Goal: Task Accomplishment & Management: Manage account settings

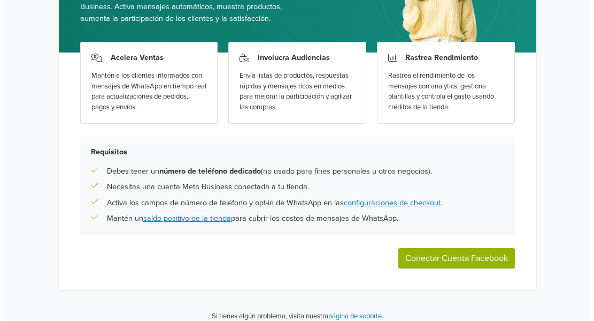
scroll to position [128, 0]
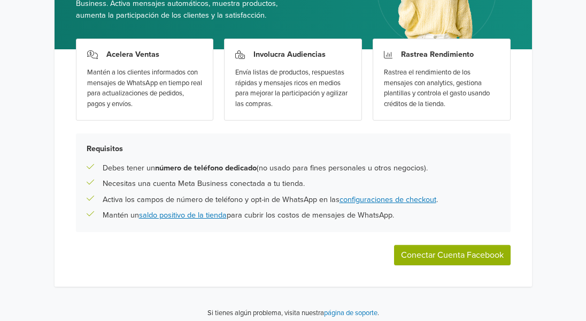
click at [460, 252] on button "Conectar Cuenta Facebook" at bounding box center [452, 255] width 117 height 20
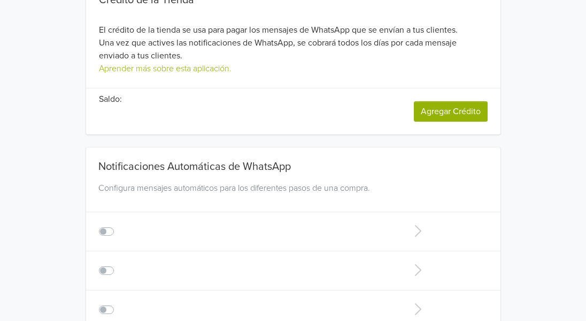
type input "+1"
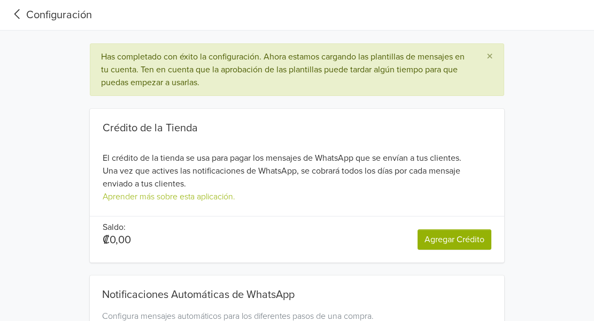
click at [489, 57] on span "×" at bounding box center [490, 57] width 6 height 16
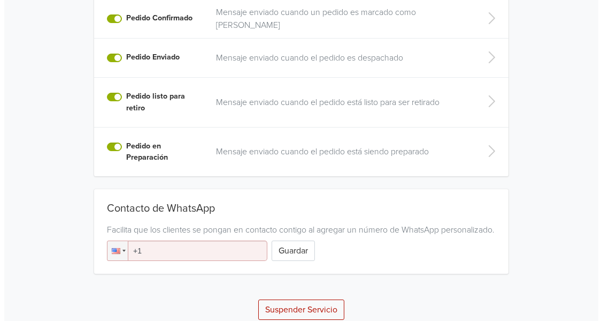
scroll to position [378, 0]
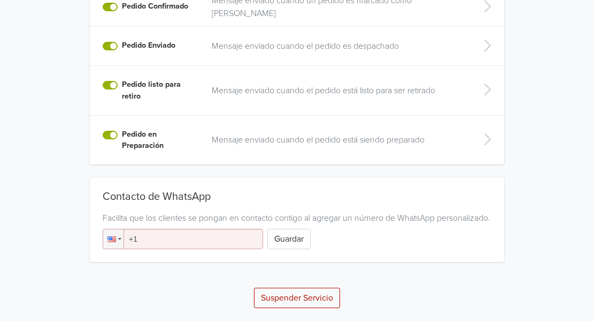
click at [300, 294] on button "Suspender Servicio" at bounding box center [297, 297] width 86 height 20
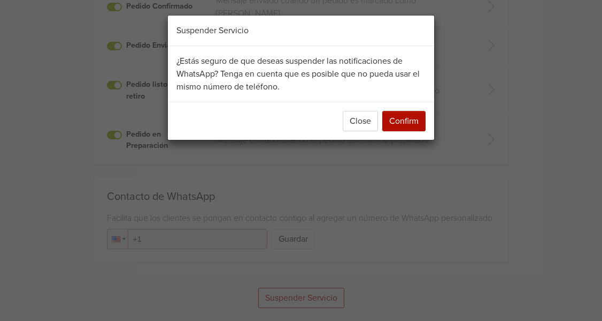
click at [397, 119] on button "Confirm" at bounding box center [404, 121] width 43 height 20
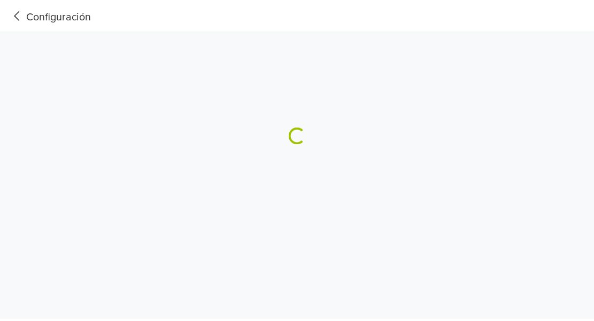
scroll to position [0, 0]
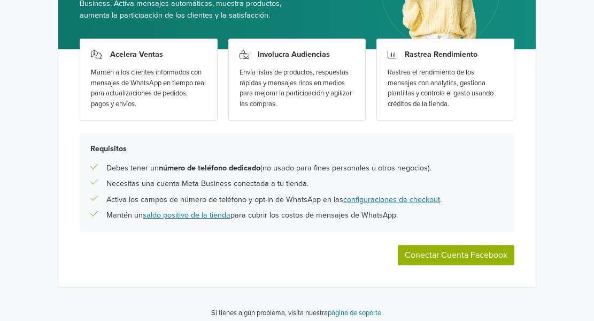
scroll to position [134, 0]
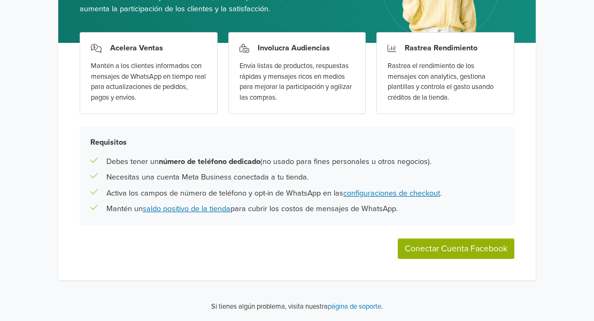
click at [444, 251] on button "Conectar Cuenta Facebook" at bounding box center [456, 248] width 117 height 20
